Goal: Find specific page/section: Find specific page/section

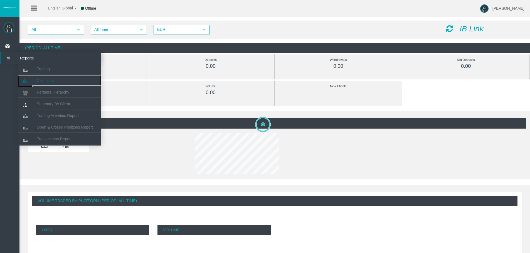
click at [50, 81] on span "Clients List" at bounding box center [46, 80] width 19 height 4
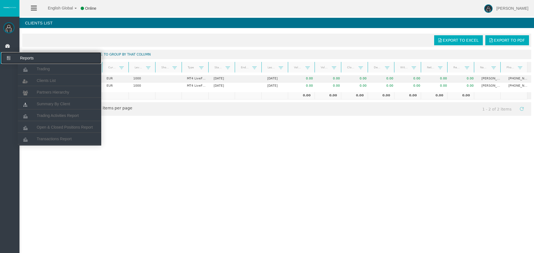
click at [7, 53] on icon at bounding box center [8, 58] width 15 height 12
click at [45, 91] on span "Partners Hierarchy" at bounding box center [53, 92] width 33 height 4
